Goal: Task Accomplishment & Management: Use online tool/utility

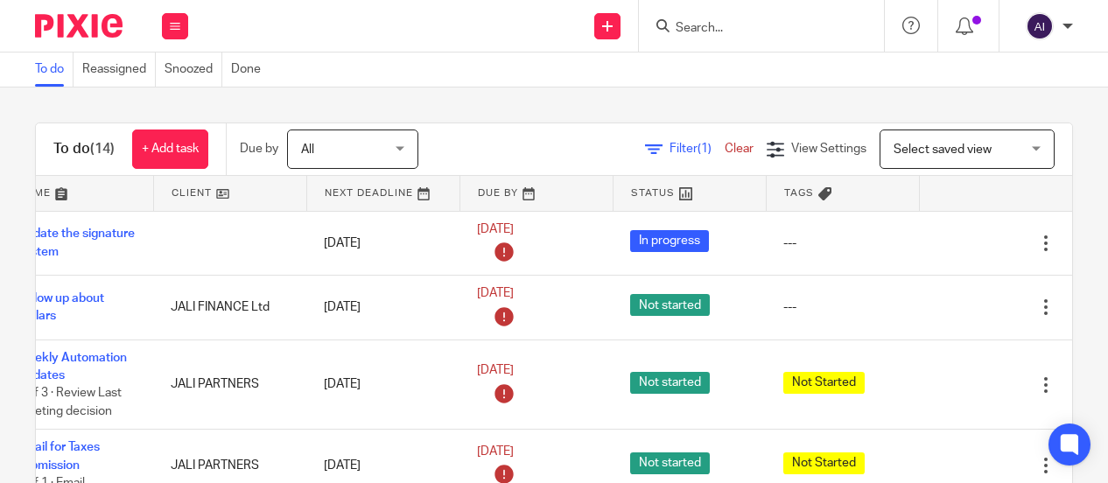
scroll to position [0, 123]
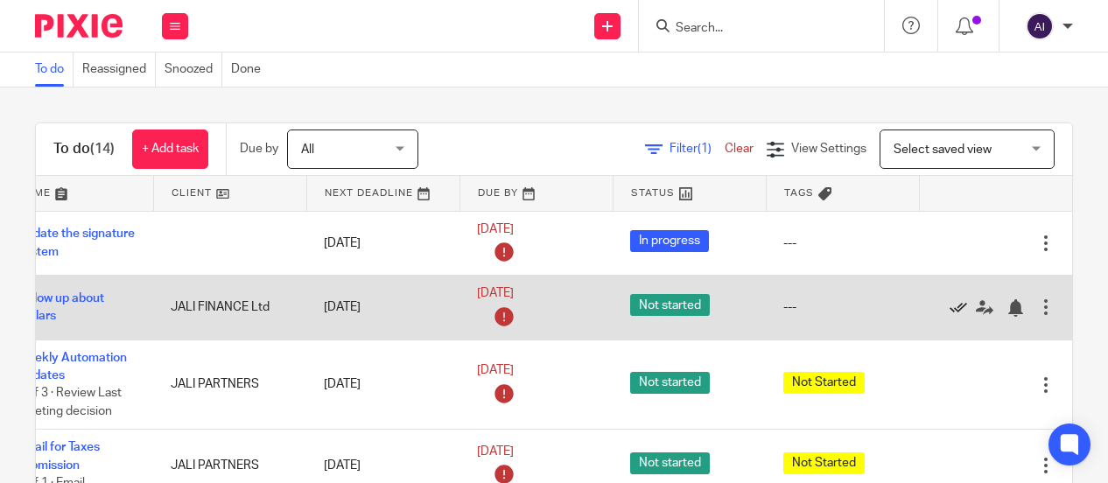
click at [950, 307] on icon at bounding box center [959, 308] width 18 height 18
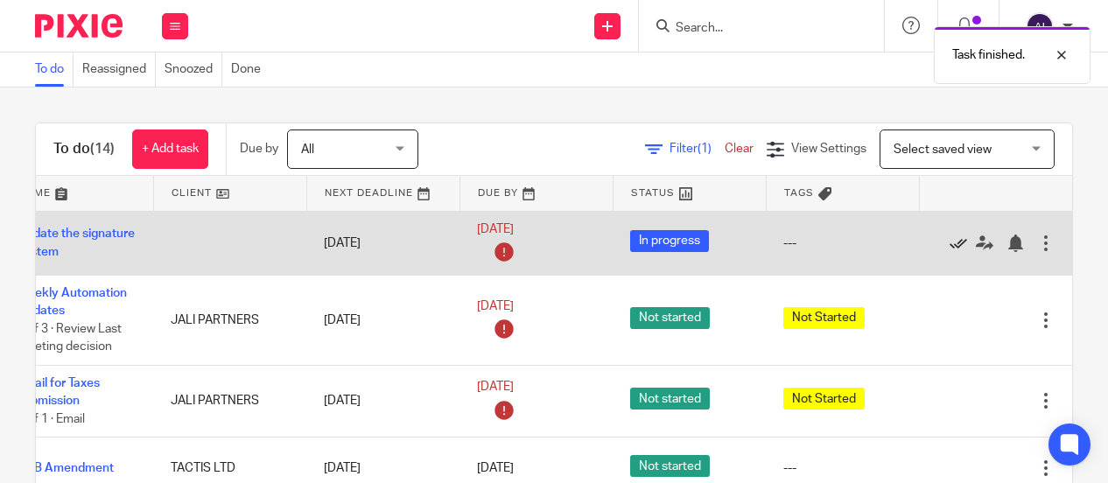
click at [950, 235] on link at bounding box center [963, 244] width 26 height 18
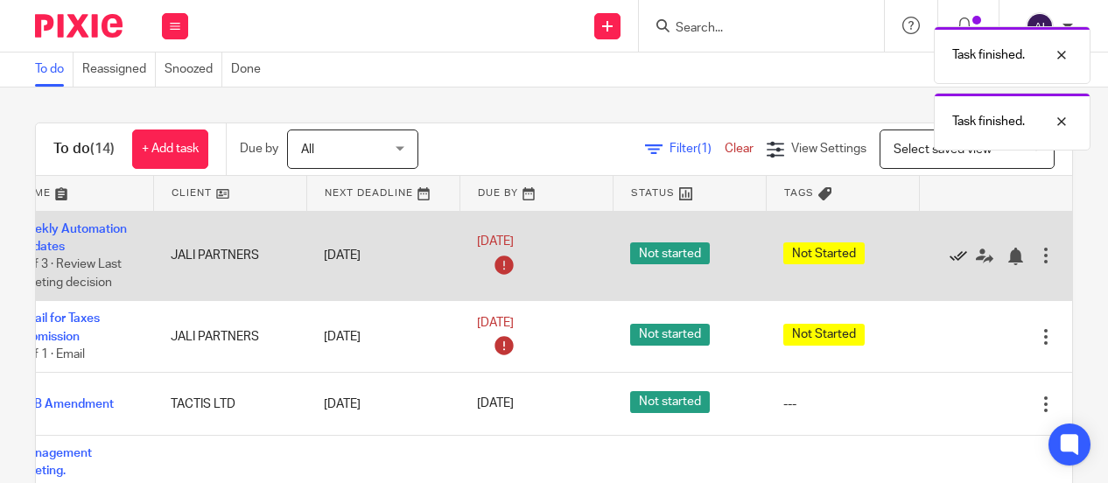
click at [950, 253] on icon at bounding box center [959, 257] width 18 height 18
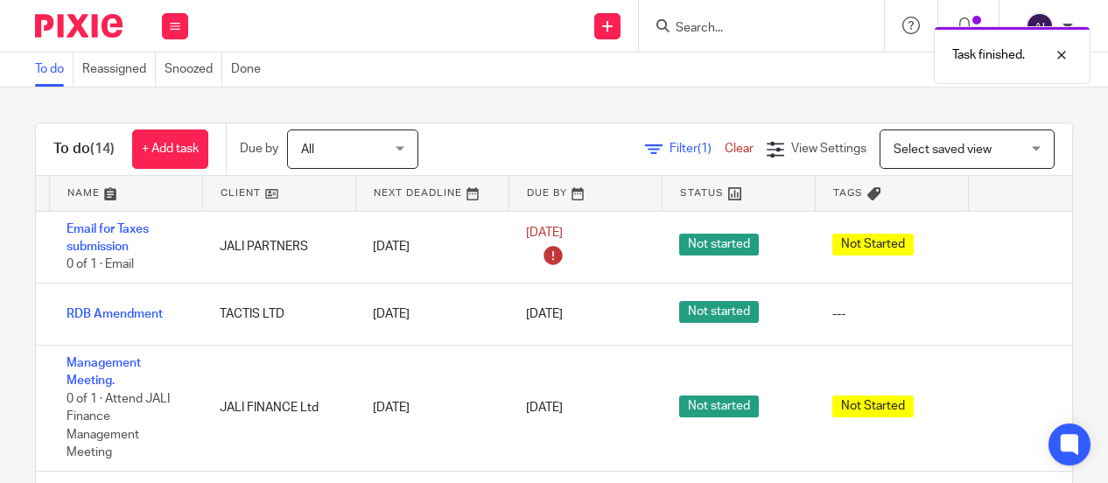
scroll to position [0, 33]
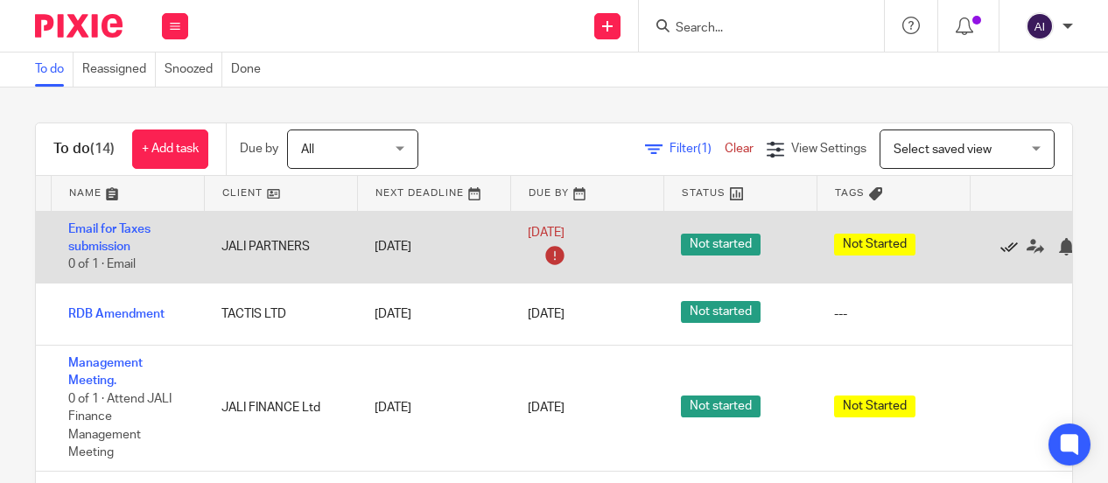
click at [1008, 244] on icon at bounding box center [1009, 247] width 18 height 18
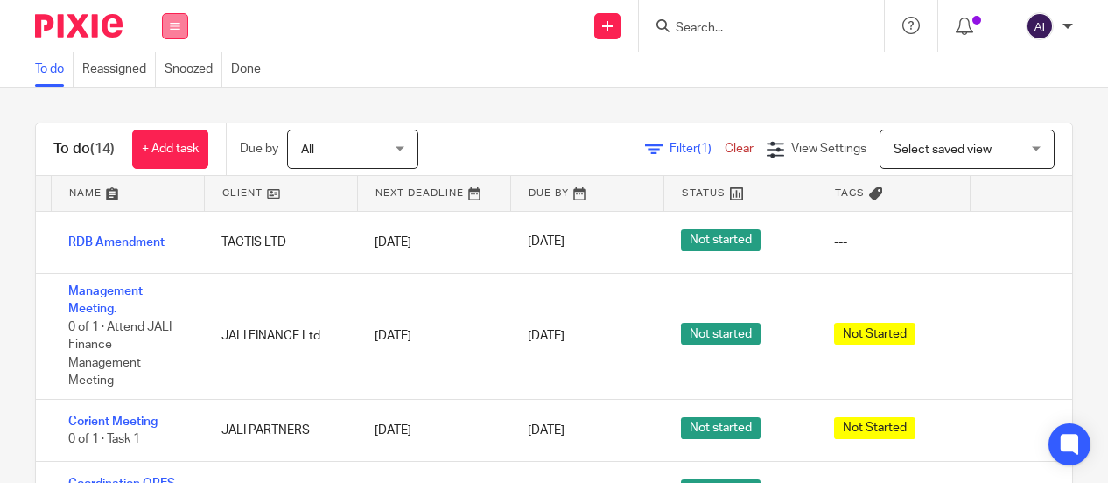
click at [173, 35] on button at bounding box center [175, 26] width 26 height 26
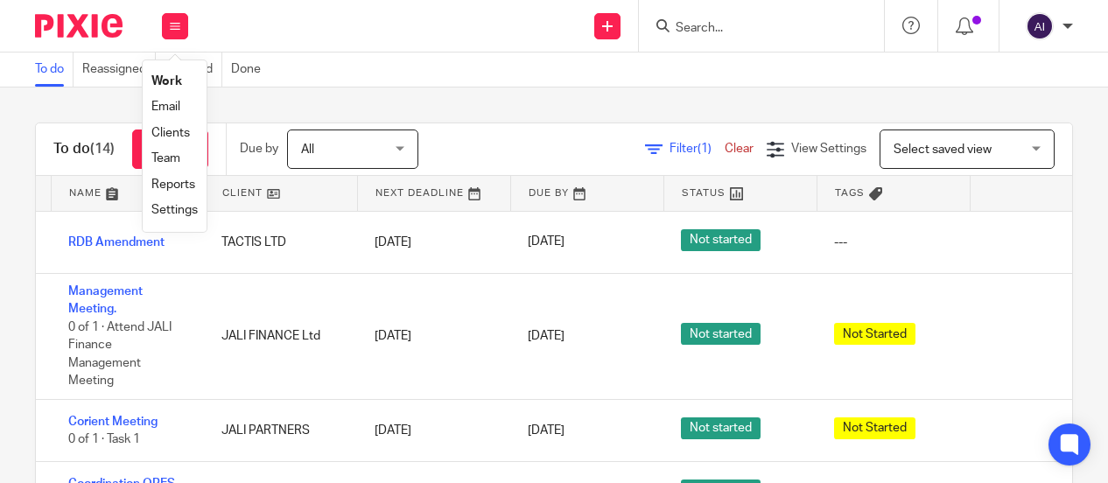
click at [169, 81] on link "Work" at bounding box center [166, 81] width 31 height 12
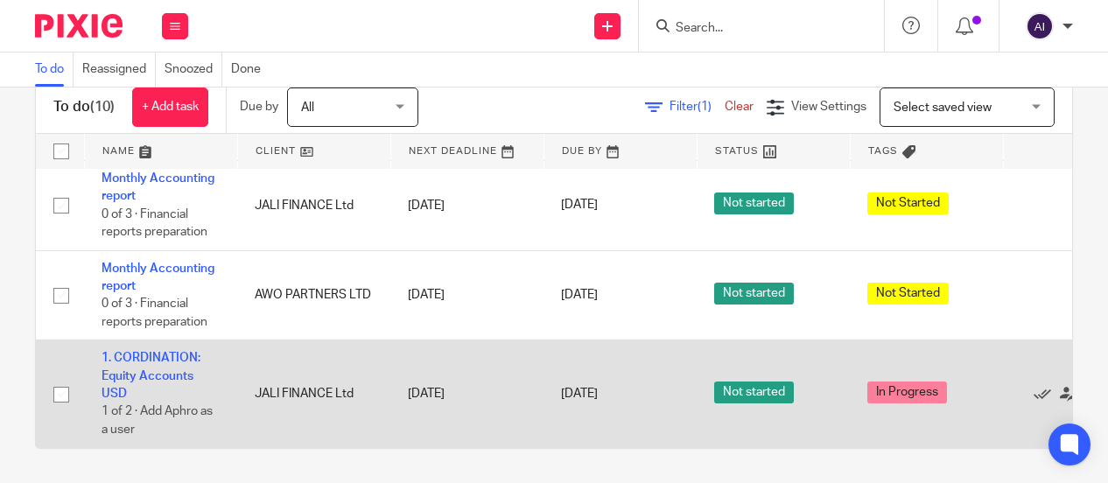
scroll to position [566, 0]
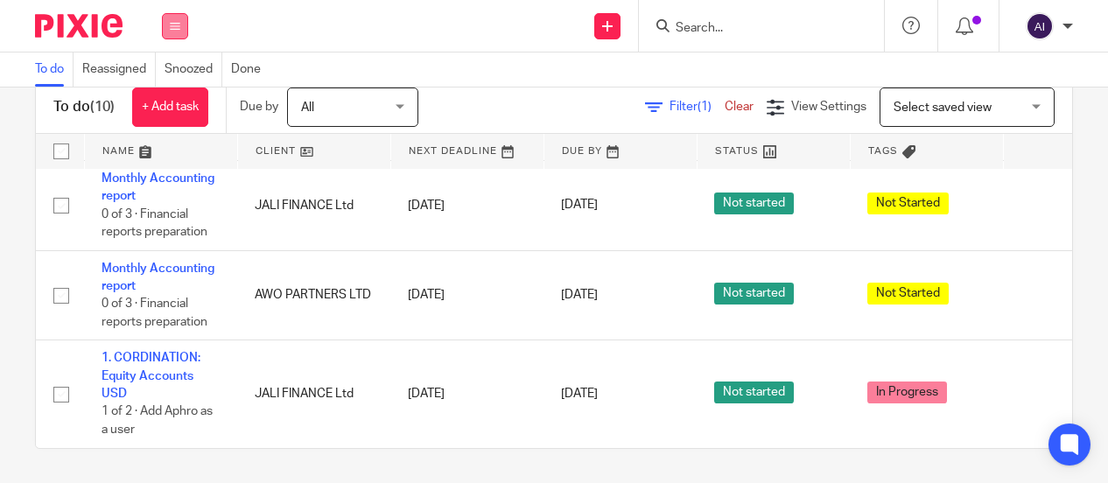
click at [175, 27] on icon at bounding box center [175, 26] width 11 height 11
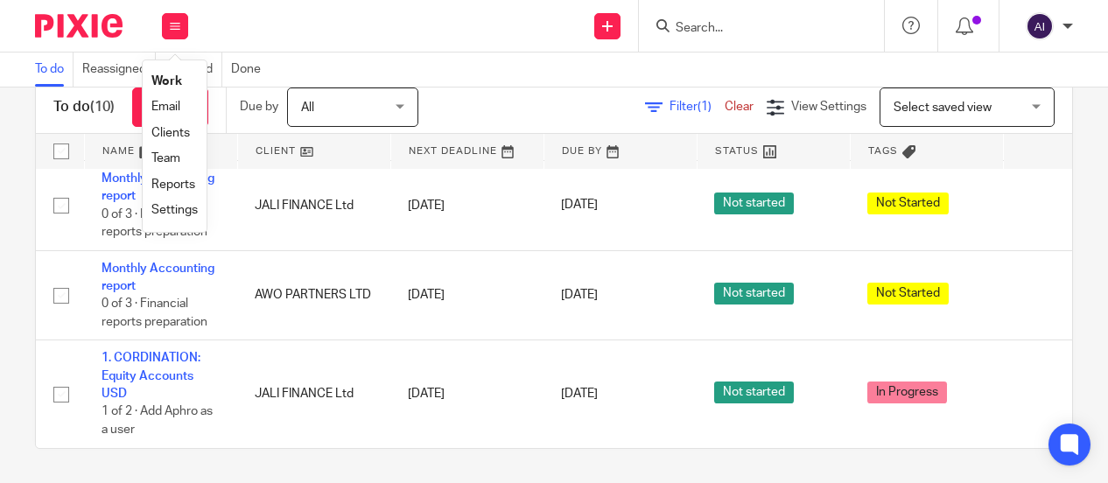
click at [328, 20] on div "Send new email Create task Add client Get Support Contact Support Help Document…" at bounding box center [657, 26] width 902 height 52
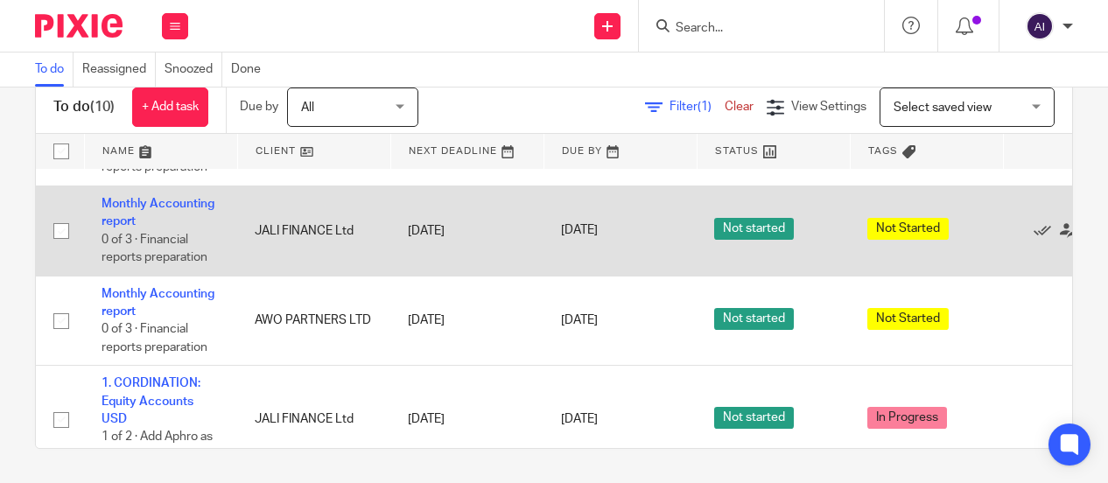
scroll to position [479, 0]
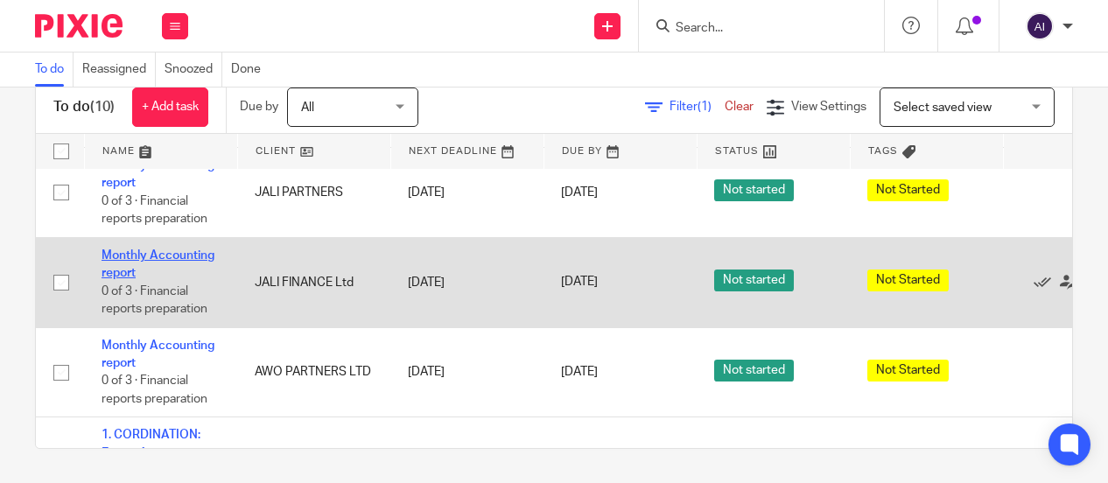
click at [170, 253] on link "Monthly Accounting report" at bounding box center [158, 264] width 113 height 30
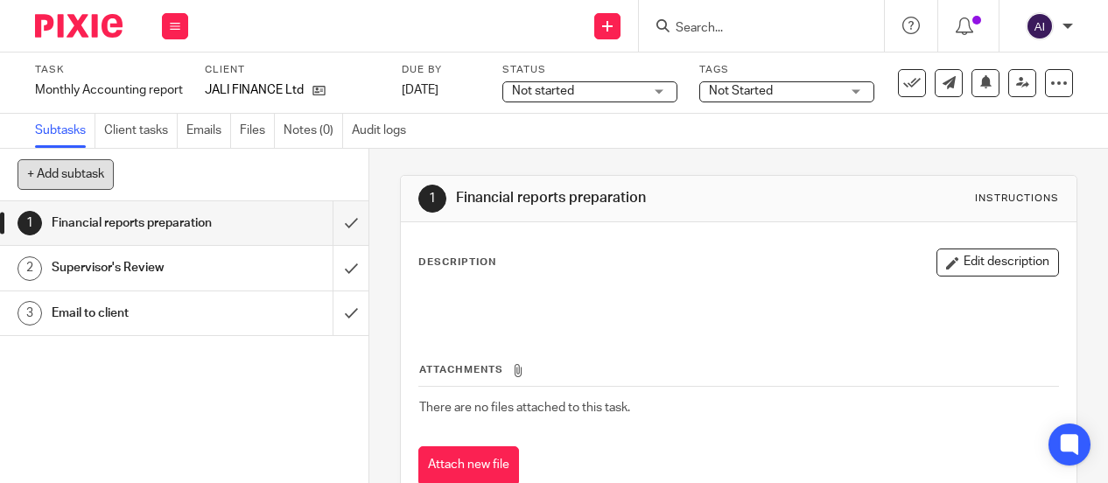
click at [88, 179] on button "+ Add subtask" at bounding box center [66, 174] width 96 height 30
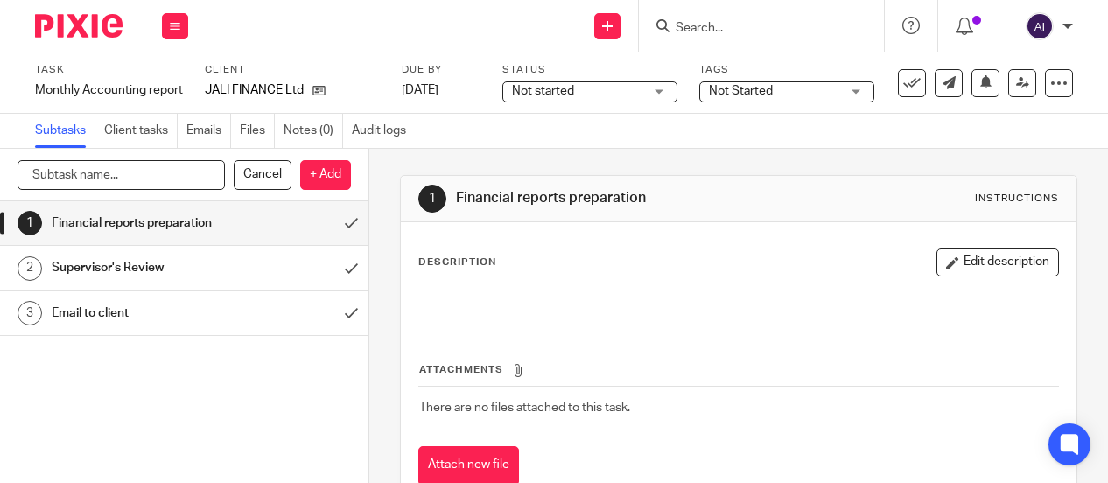
click at [89, 172] on input "text" at bounding box center [121, 175] width 207 height 30
type input "Review and Merge accounts"
click at [327, 176] on p "+ Add" at bounding box center [325, 175] width 51 height 30
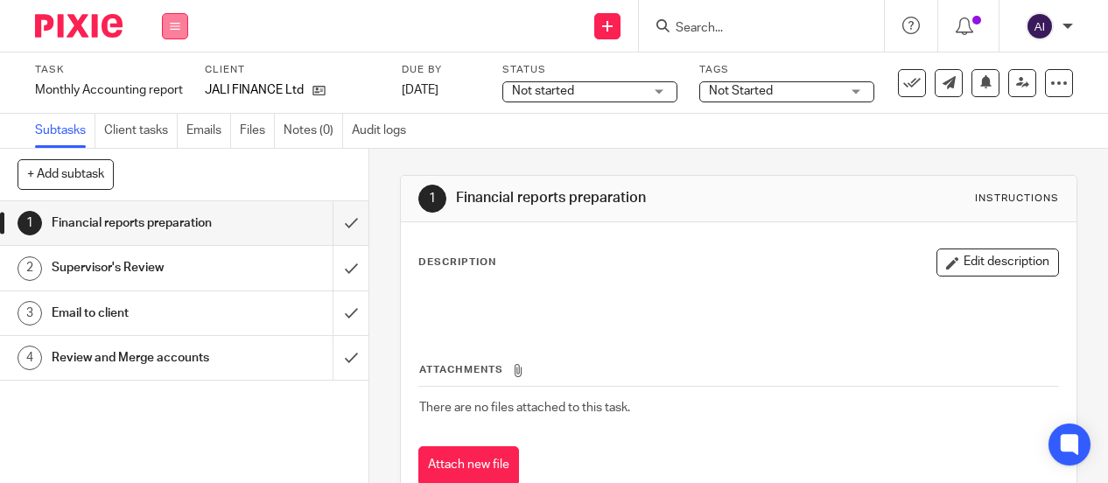
click at [166, 27] on button at bounding box center [175, 26] width 26 height 26
click at [168, 83] on link "Work" at bounding box center [166, 81] width 31 height 12
